Goal: Find specific page/section: Find specific page/section

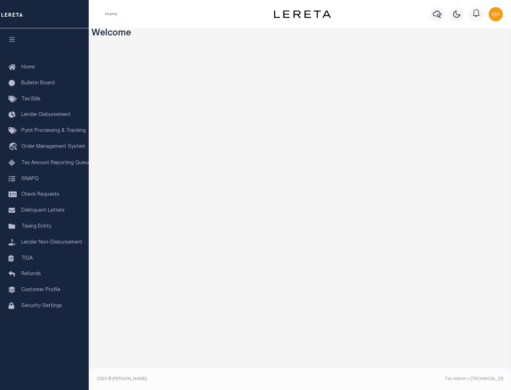
click at [44, 195] on span "Check Requests" at bounding box center [40, 194] width 38 height 5
select select "50"
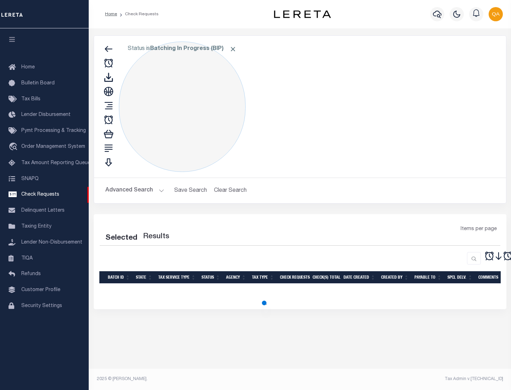
select select "50"
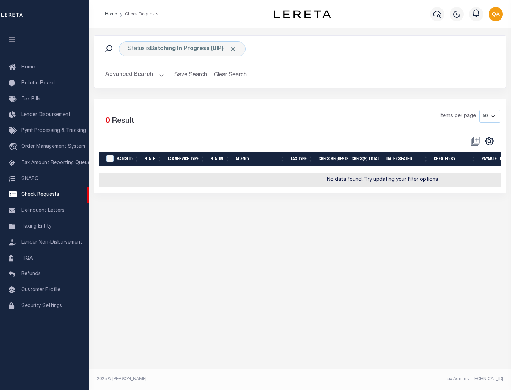
click at [233, 49] on span "Click to Remove" at bounding box center [232, 48] width 7 height 7
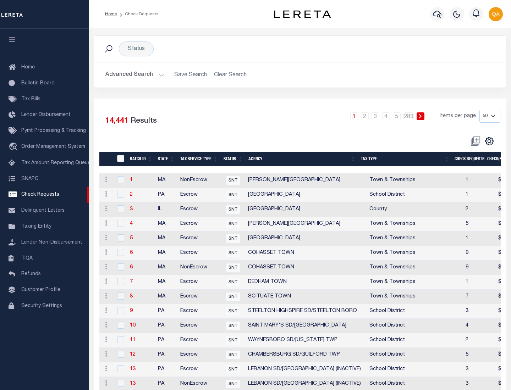
scroll to position [342, 0]
